Goal: Task Accomplishment & Management: Complete application form

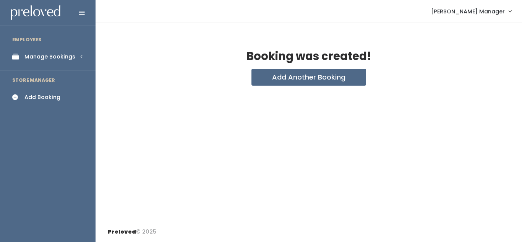
click at [45, 59] on div "Manage Bookings" at bounding box center [49, 57] width 51 height 8
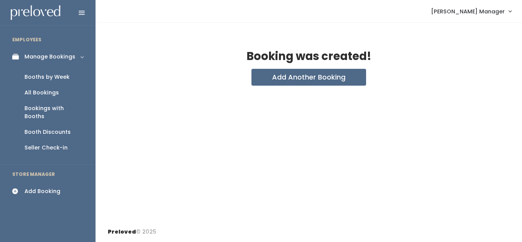
click at [41, 187] on div "Add Booking" at bounding box center [42, 191] width 36 height 8
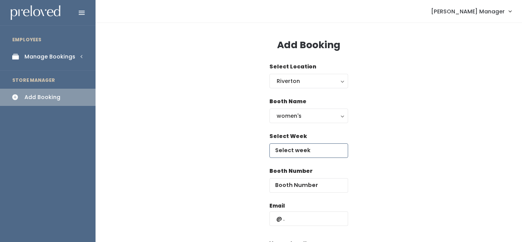
click at [301, 149] on input "text" at bounding box center [308, 150] width 79 height 15
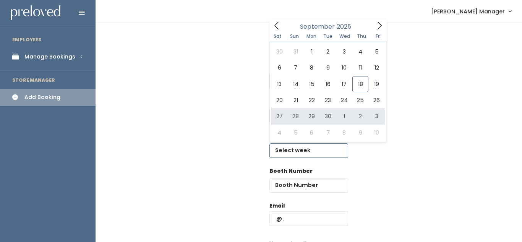
type input "September 27 to October 3"
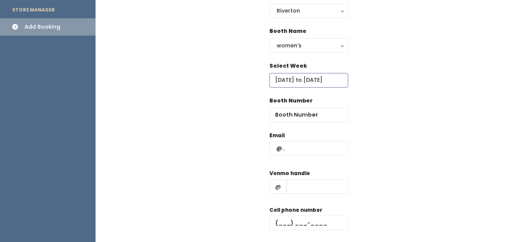
scroll to position [71, 0]
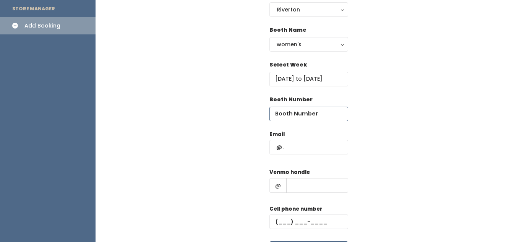
click at [316, 113] on input "number" at bounding box center [308, 114] width 79 height 15
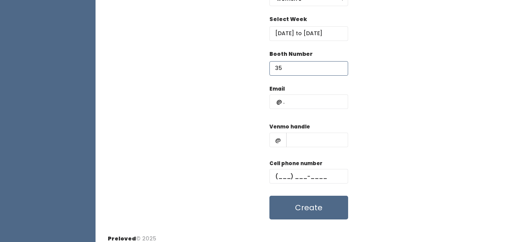
type input "35"
click at [316, 105] on input "text" at bounding box center [308, 101] width 79 height 15
type input "[EMAIL_ADDRESS][DOMAIN_NAME]"
click at [317, 135] on input "text" at bounding box center [317, 140] width 62 height 15
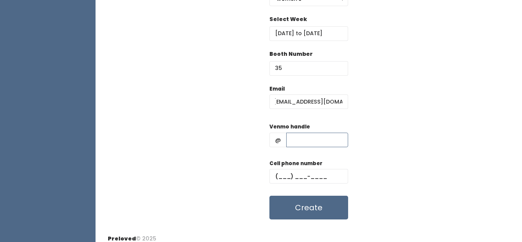
scroll to position [0, 0]
type input "111"
click at [284, 175] on input "text" at bounding box center [308, 176] width 79 height 15
type input "(111) ___-____"
click at [314, 185] on div "Cell phone number (111) ___-____" at bounding box center [308, 174] width 79 height 31
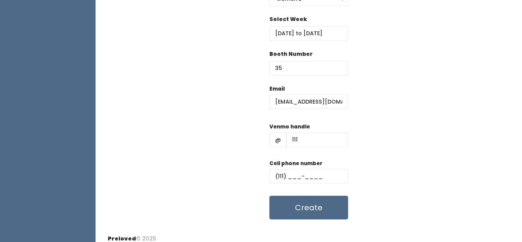
click at [324, 227] on div "Add Booking Select Location Riverton Riverton Booth Name women's kid's home men…" at bounding box center [309, 67] width 426 height 323
click at [323, 209] on button "Create" at bounding box center [308, 208] width 79 height 24
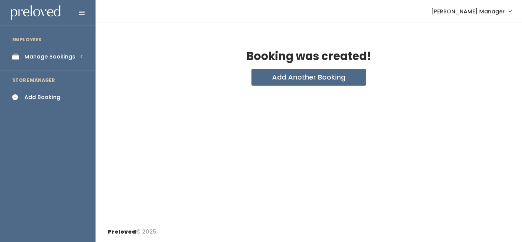
click at [55, 55] on div "Manage Bookings" at bounding box center [49, 57] width 51 height 8
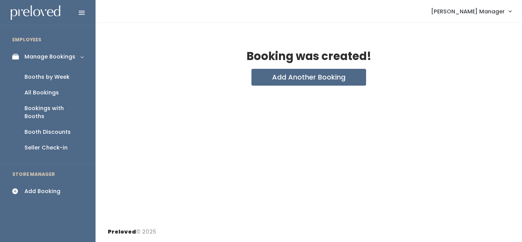
click at [49, 78] on div "Booths by Week" at bounding box center [46, 77] width 45 height 8
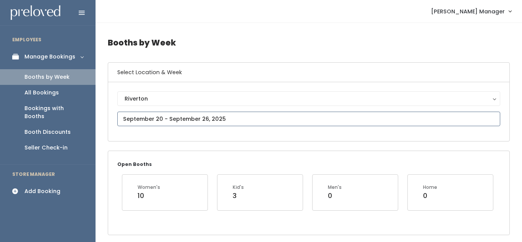
click at [177, 115] on input "text" at bounding box center [308, 119] width 383 height 15
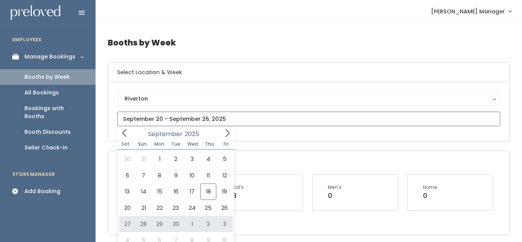
type input "September 27 to October 3"
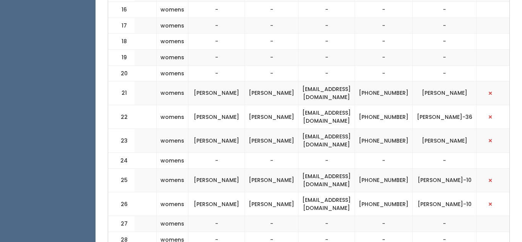
scroll to position [0, 205]
click at [495, 112] on button "button" at bounding box center [490, 117] width 10 height 10
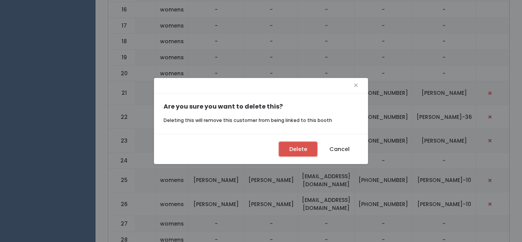
click at [311, 144] on button "Delete" at bounding box center [298, 149] width 38 height 15
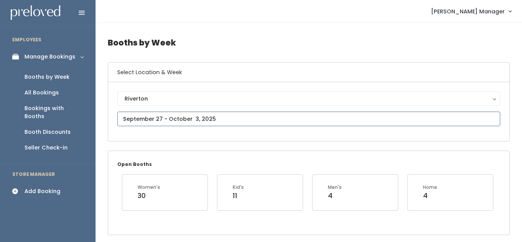
click at [182, 121] on input "text" at bounding box center [308, 119] width 383 height 15
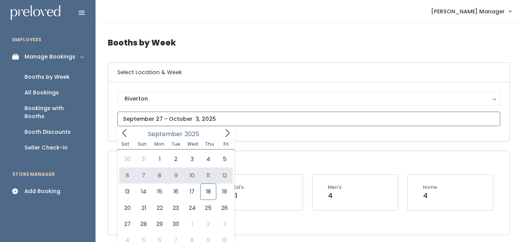
click at [226, 135] on icon at bounding box center [227, 133] width 8 height 8
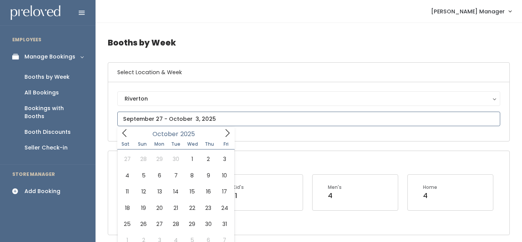
click at [226, 136] on icon at bounding box center [227, 133] width 4 height 8
click at [228, 134] on icon at bounding box center [227, 133] width 4 height 8
click at [228, 136] on icon at bounding box center [227, 133] width 8 height 8
click at [124, 136] on icon at bounding box center [124, 133] width 8 height 8
type input "2025"
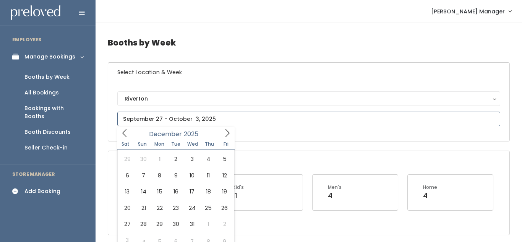
click at [124, 136] on icon at bounding box center [124, 133] width 8 height 8
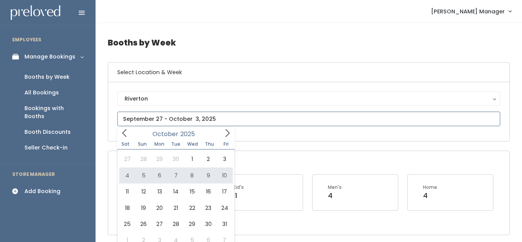
type input "October 4 to October 10"
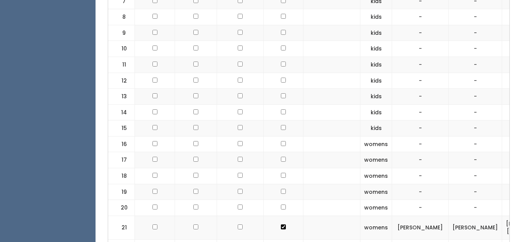
scroll to position [143, 0]
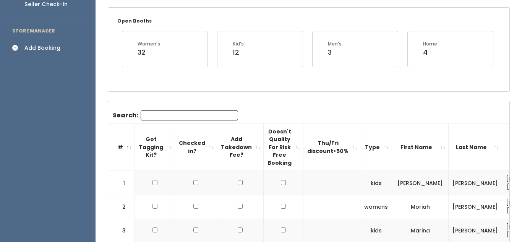
click at [42, 44] on div "Add Booking" at bounding box center [42, 48] width 36 height 8
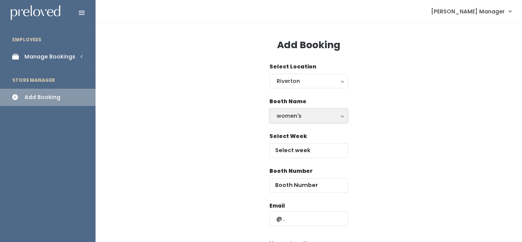
click at [300, 122] on button "women's" at bounding box center [308, 116] width 79 height 15
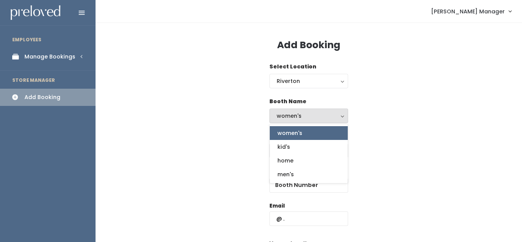
click at [303, 132] on link "women's" at bounding box center [309, 133] width 78 height 14
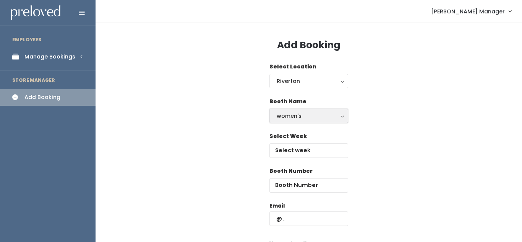
click at [292, 117] on div "women's" at bounding box center [309, 116] width 64 height 8
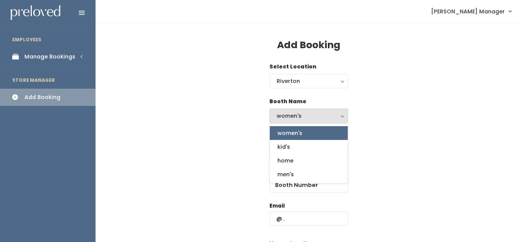
click at [302, 136] on span "women's" at bounding box center [289, 133] width 25 height 8
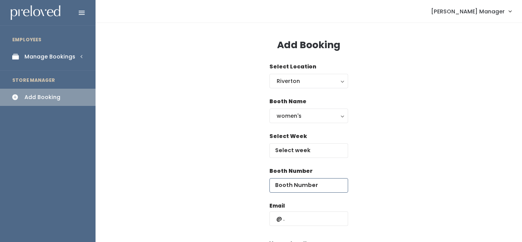
click at [292, 185] on input "number" at bounding box center [308, 185] width 79 height 15
type input "35"
click at [296, 145] on input "text" at bounding box center [308, 150] width 79 height 15
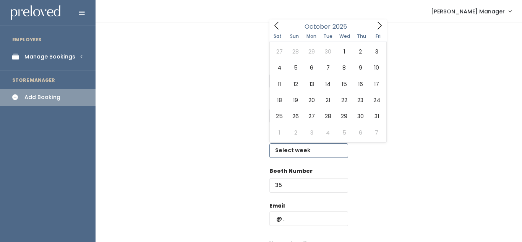
click at [379, 28] on icon at bounding box center [380, 26] width 4 height 8
type input "[DATE] to [DATE]"
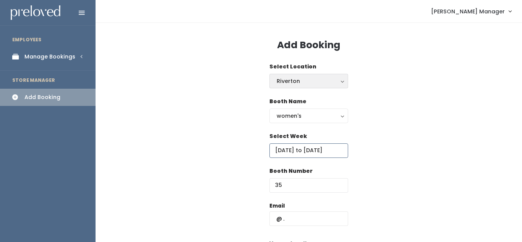
scroll to position [124, 0]
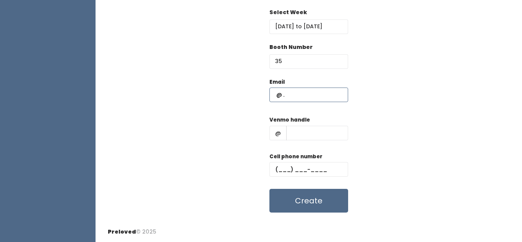
click at [306, 96] on input "text" at bounding box center [308, 95] width 79 height 15
type input "111"
click at [295, 131] on input "text" at bounding box center [317, 133] width 62 height 15
type input "1111"
click at [280, 173] on input "text" at bounding box center [308, 169] width 79 height 15
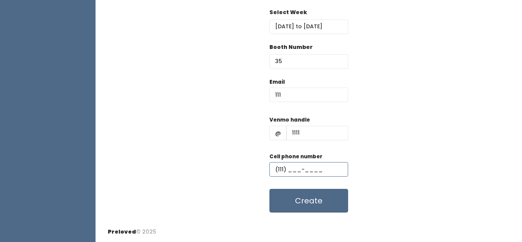
type input "(111) ___-____"
click at [288, 99] on input "111" at bounding box center [308, 95] width 79 height 15
type input "1"
click at [289, 98] on input "sadiehart" at bounding box center [308, 95] width 79 height 15
click at [314, 95] on input "sadiehart" at bounding box center [308, 95] width 79 height 15
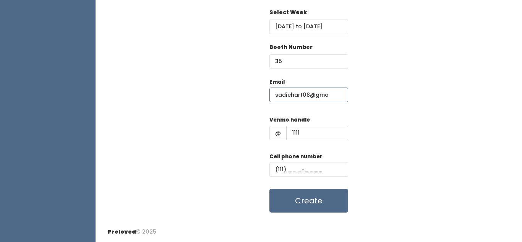
type input "[EMAIL_ADDRESS][DOMAIN_NAME]"
click at [315, 196] on button "Create" at bounding box center [308, 201] width 79 height 24
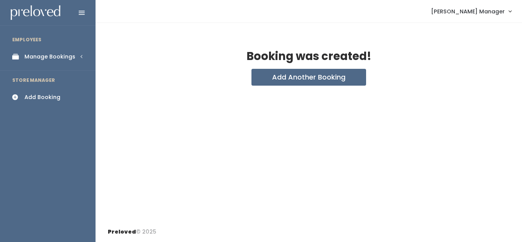
click at [50, 55] on div "Manage Bookings" at bounding box center [49, 57] width 51 height 8
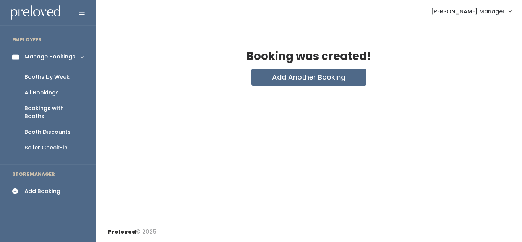
click at [56, 75] on div "Booths by Week" at bounding box center [46, 77] width 45 height 8
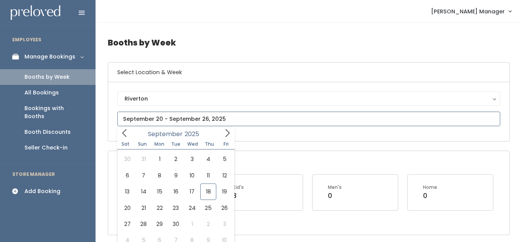
click at [179, 117] on input "text" at bounding box center [308, 119] width 383 height 15
click at [226, 133] on icon at bounding box center [227, 133] width 8 height 8
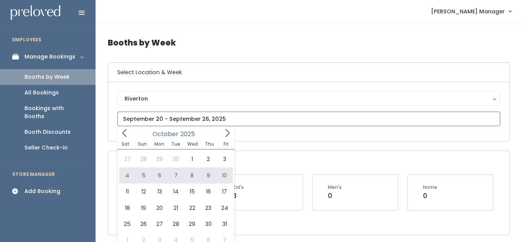
type input "October 4 to October 10"
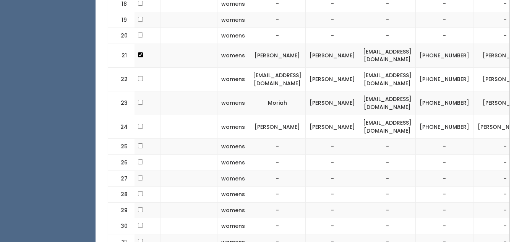
scroll to position [0, 222]
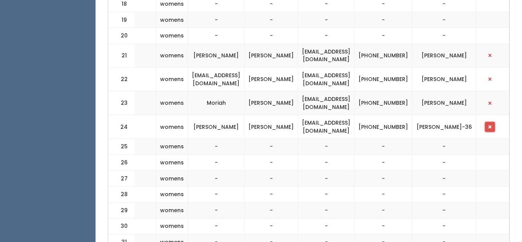
click at [491, 128] on span "button" at bounding box center [489, 127] width 3 height 5
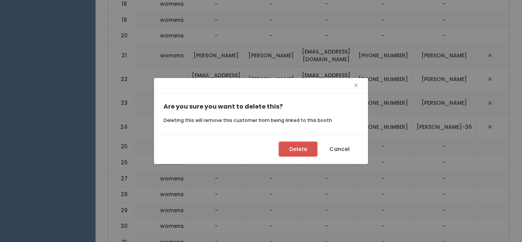
click at [279, 148] on button "Delete" at bounding box center [298, 149] width 38 height 15
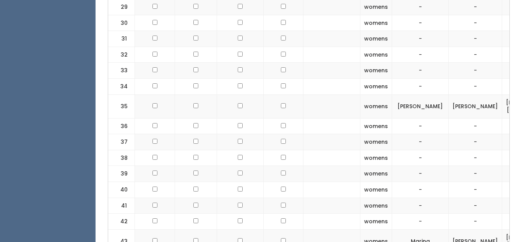
scroll to position [809, 0]
